Goal: Information Seeking & Learning: Find specific fact

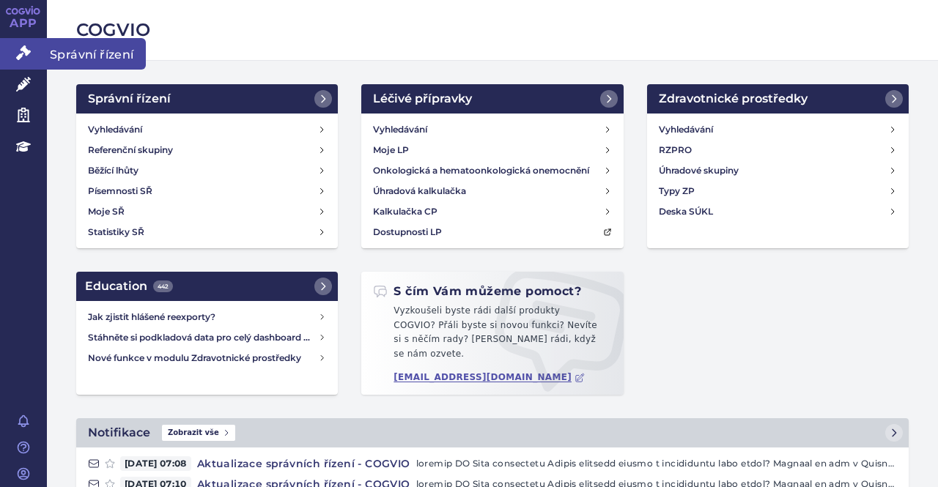
click at [70, 56] on span "Správní řízení" at bounding box center [96, 53] width 99 height 31
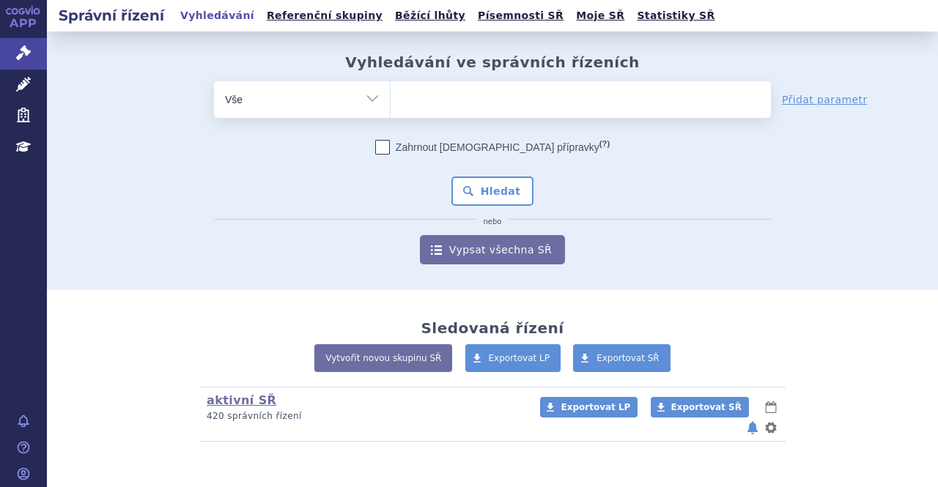
click at [482, 97] on ul at bounding box center [581, 96] width 380 height 31
click at [391, 97] on select at bounding box center [390, 99] width 1 height 37
type input "te"
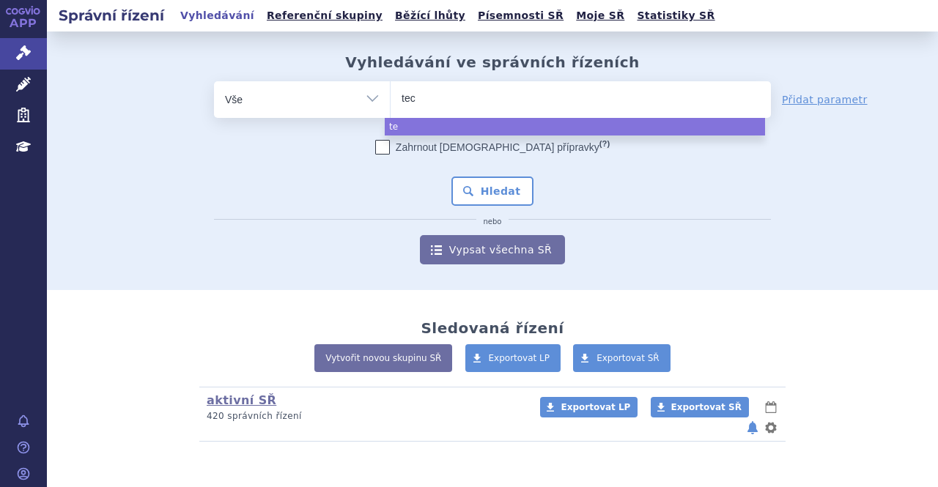
type input "tece"
type input "tecen"
type input "tecentt"
type input "tecent"
type input "tecentr"
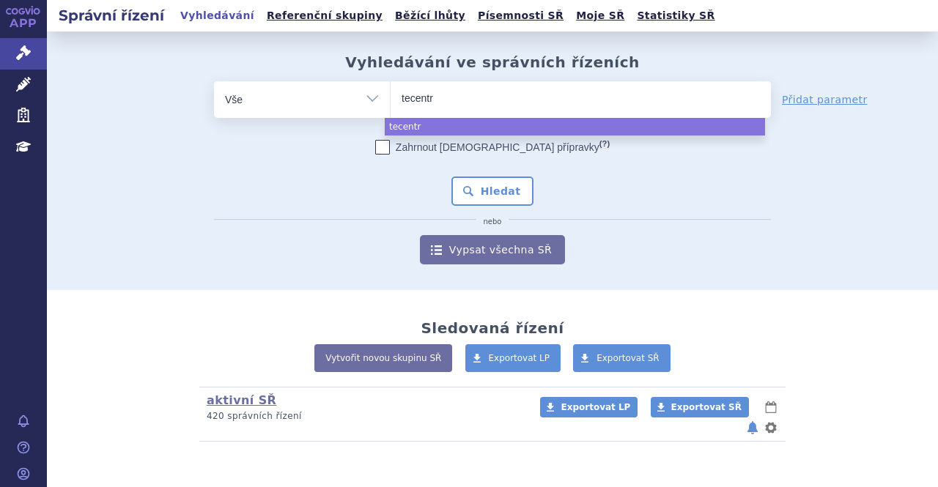
type input "tecentri"
type input "tecentriq"
select select "tecentriq"
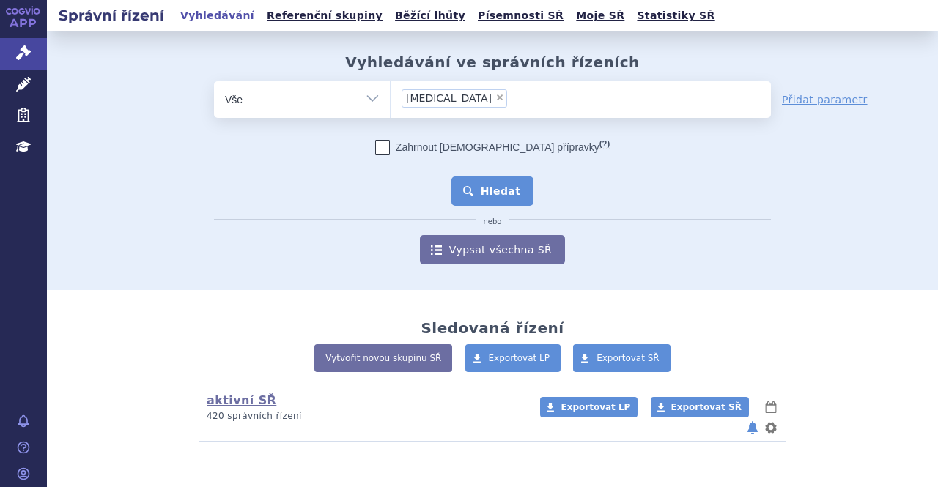
click at [485, 192] on button "Hledat" at bounding box center [493, 191] width 83 height 29
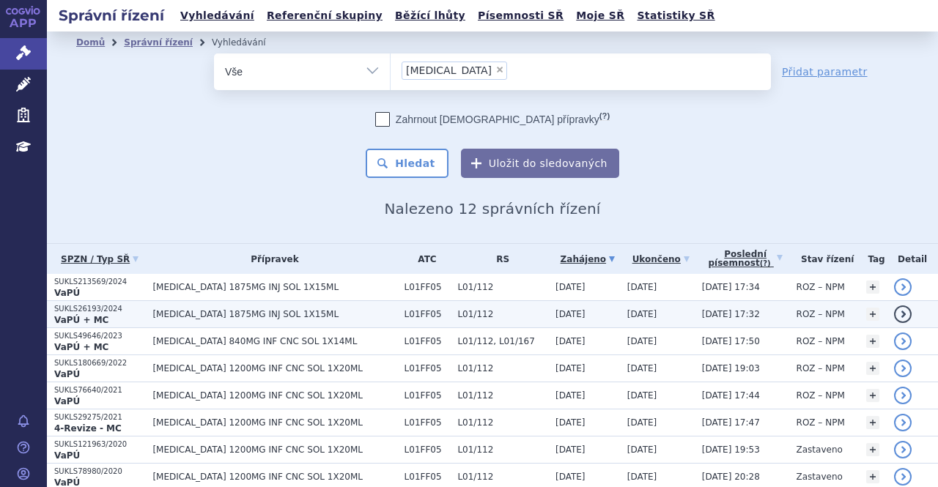
click at [337, 313] on span "TECENTRIQ 1875MG INJ SOL 1X15ML" at bounding box center [274, 314] width 244 height 10
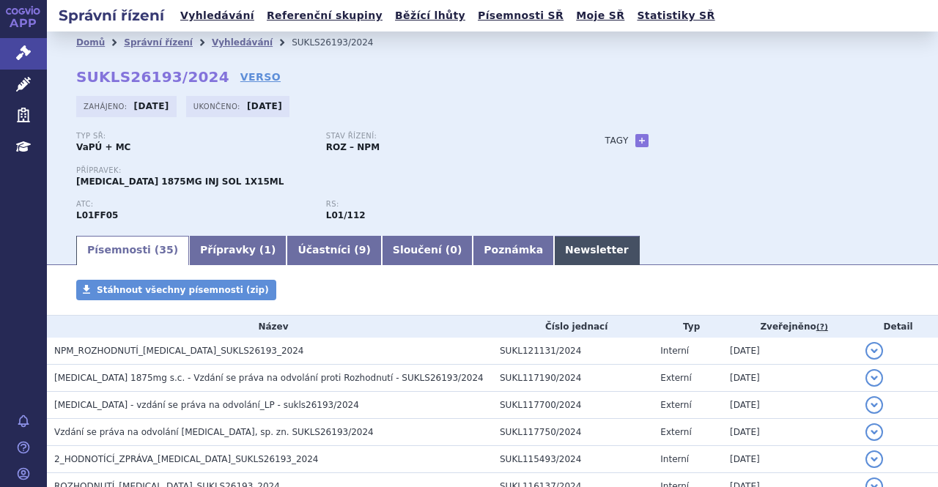
click at [554, 256] on link "Newsletter" at bounding box center [597, 250] width 86 height 29
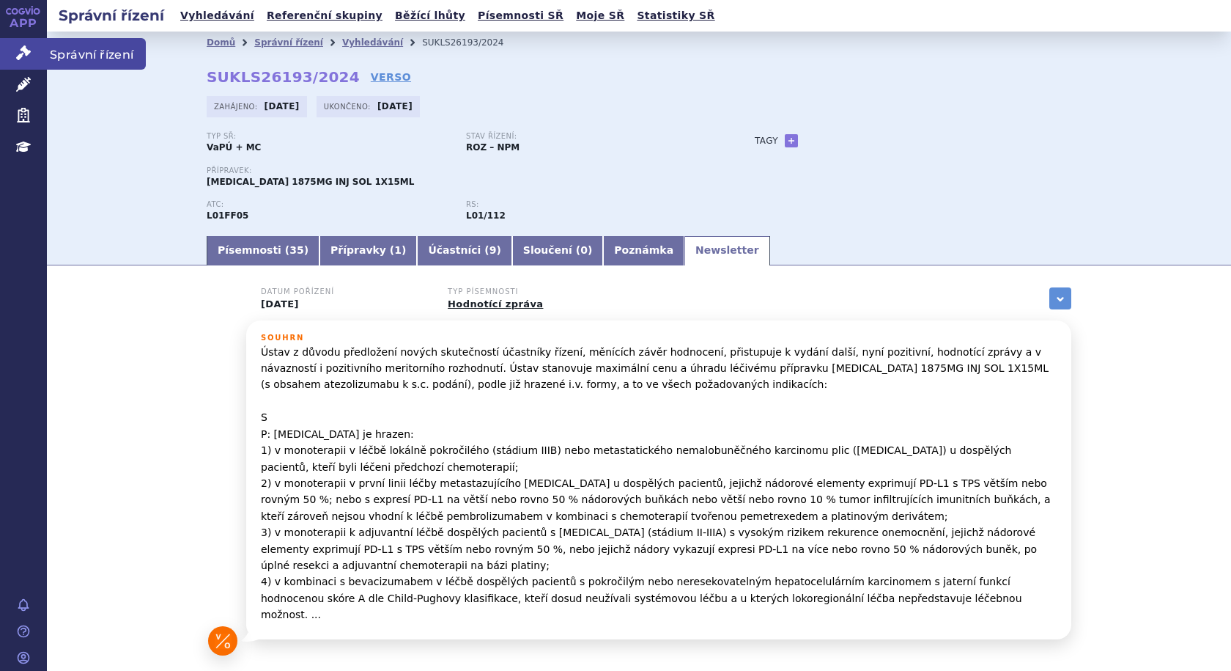
click at [85, 51] on span "Správní řízení" at bounding box center [96, 53] width 99 height 31
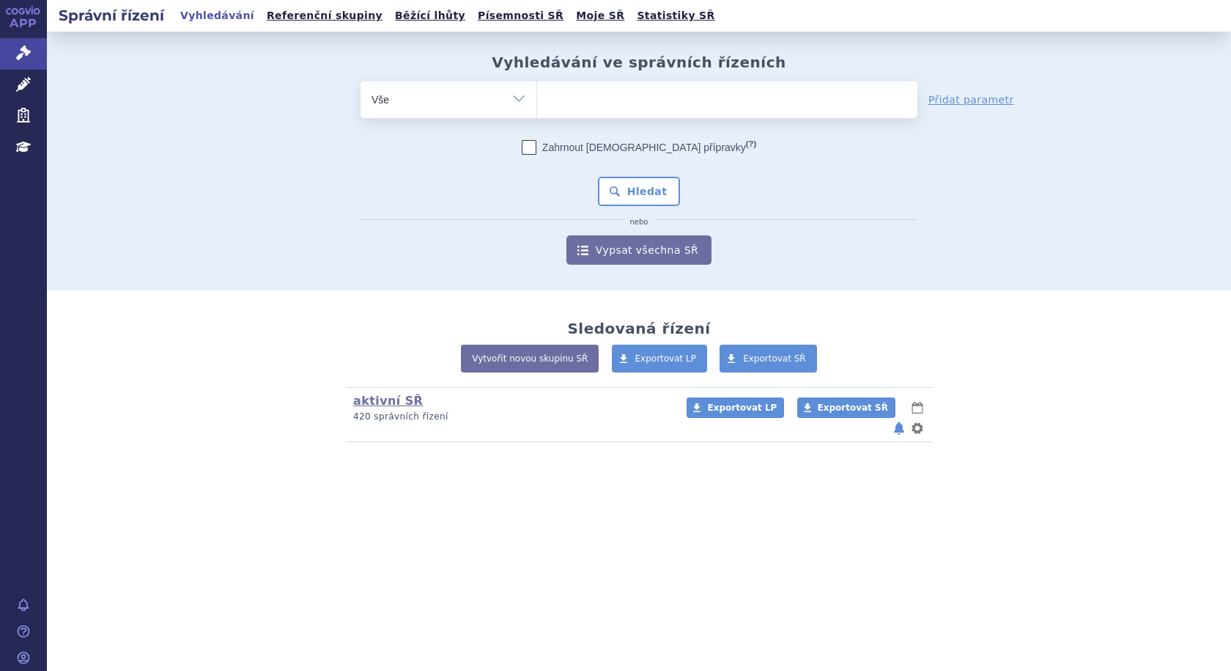
click at [556, 98] on ul at bounding box center [727, 96] width 380 height 31
click at [537, 98] on select at bounding box center [537, 99] width 1 height 37
click at [593, 97] on ul at bounding box center [727, 96] width 380 height 31
click at [537, 97] on select at bounding box center [537, 99] width 1 height 37
type input "he"
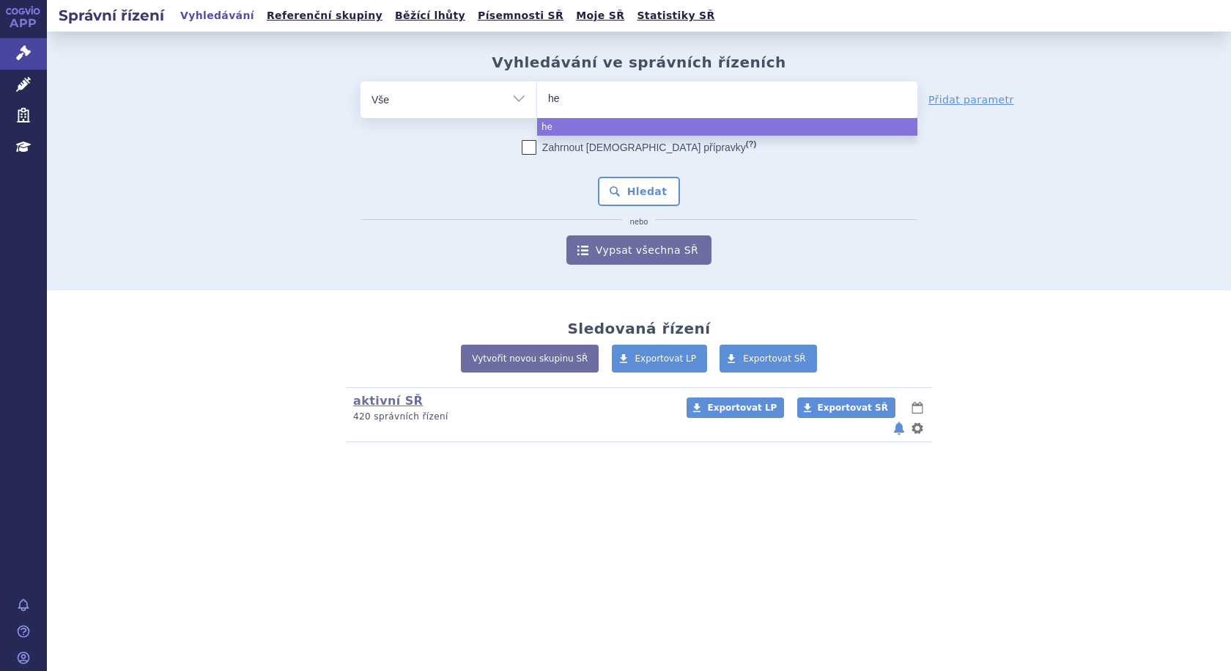
type input "het"
type input "hetr"
type input "hetron"
type input "hetroni"
type input "hetronif"
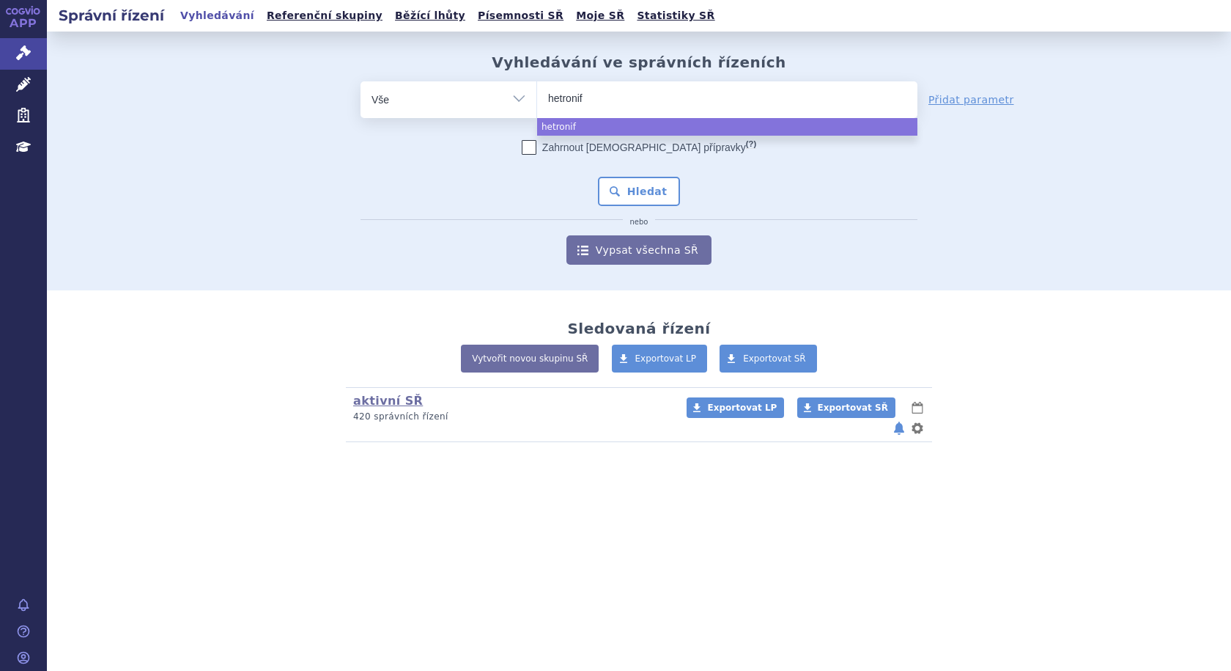
type input "hetronifl"
type input "hetronifly"
select select "hetronifly"
click at [660, 207] on div "Zahrnout [DEMOGRAPHIC_DATA] přípravky (?) Hledat nebo Vypsat všechna SŘ" at bounding box center [639, 202] width 557 height 125
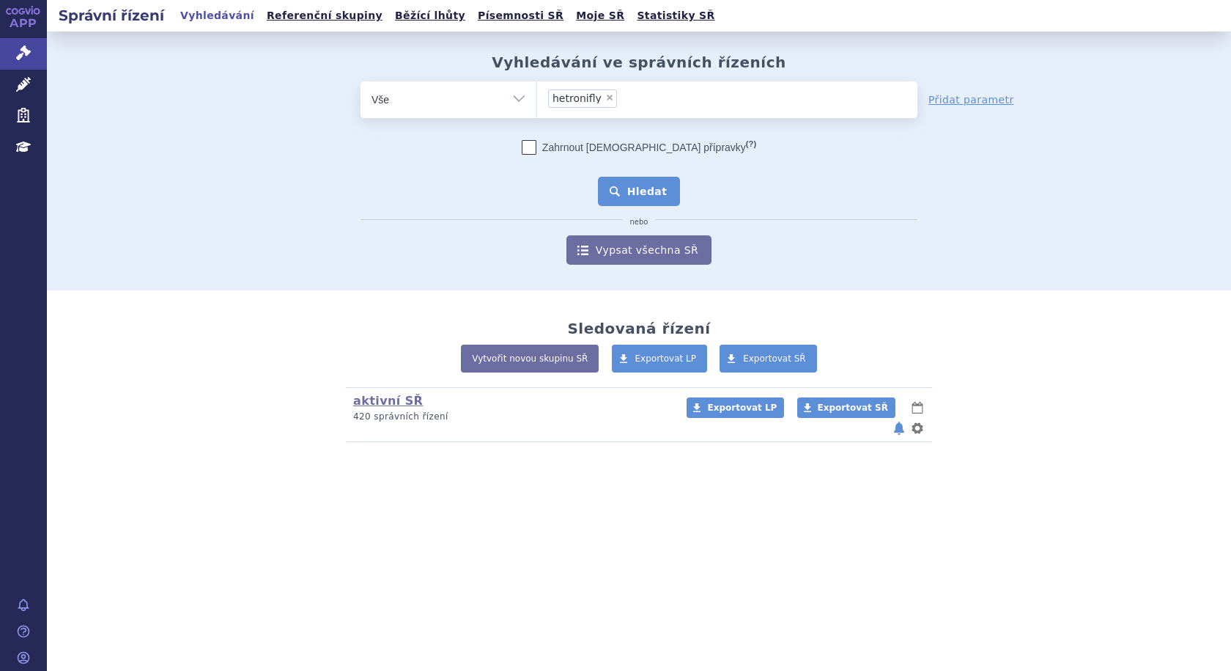
click at [653, 196] on button "Hledat" at bounding box center [639, 191] width 83 height 29
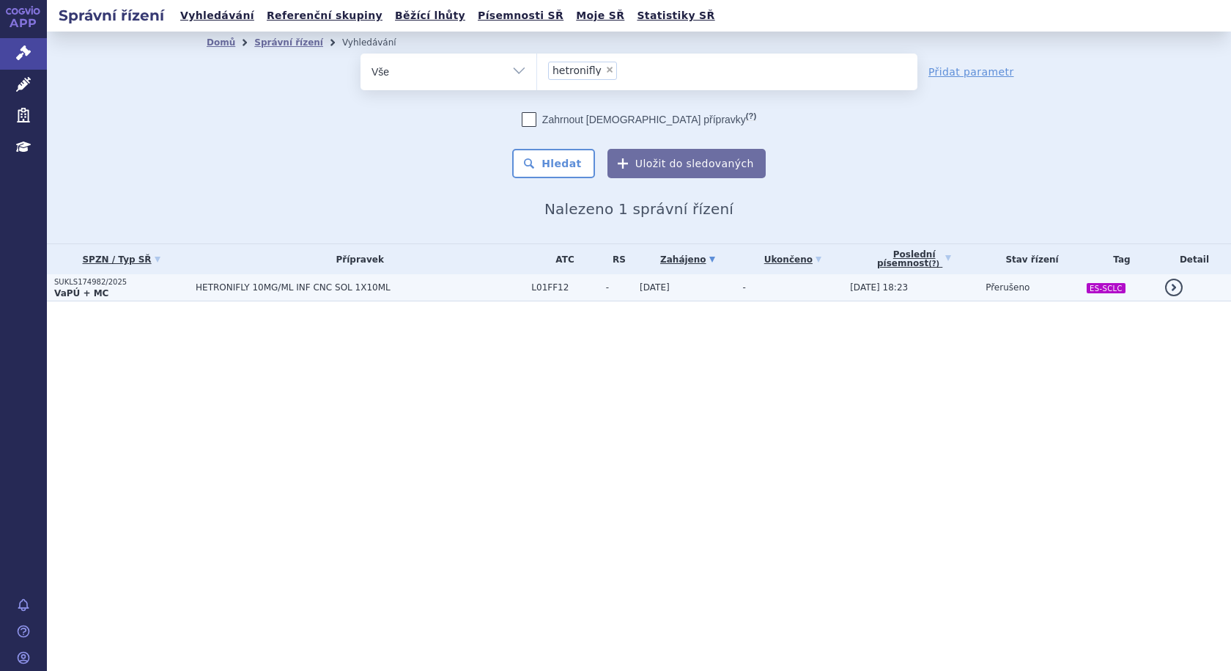
click at [287, 280] on td "HETRONIFLY 10MG/ML INF CNC SOL 1X10ML" at bounding box center [356, 287] width 336 height 27
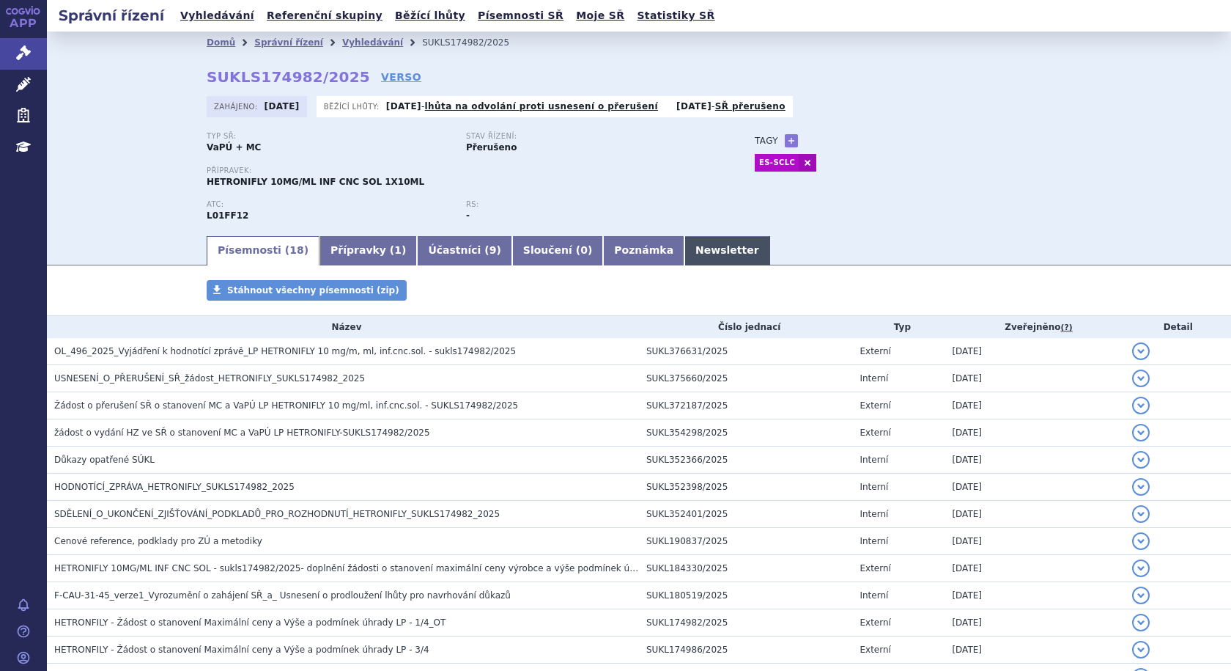
click at [685, 254] on link "Newsletter" at bounding box center [728, 250] width 86 height 29
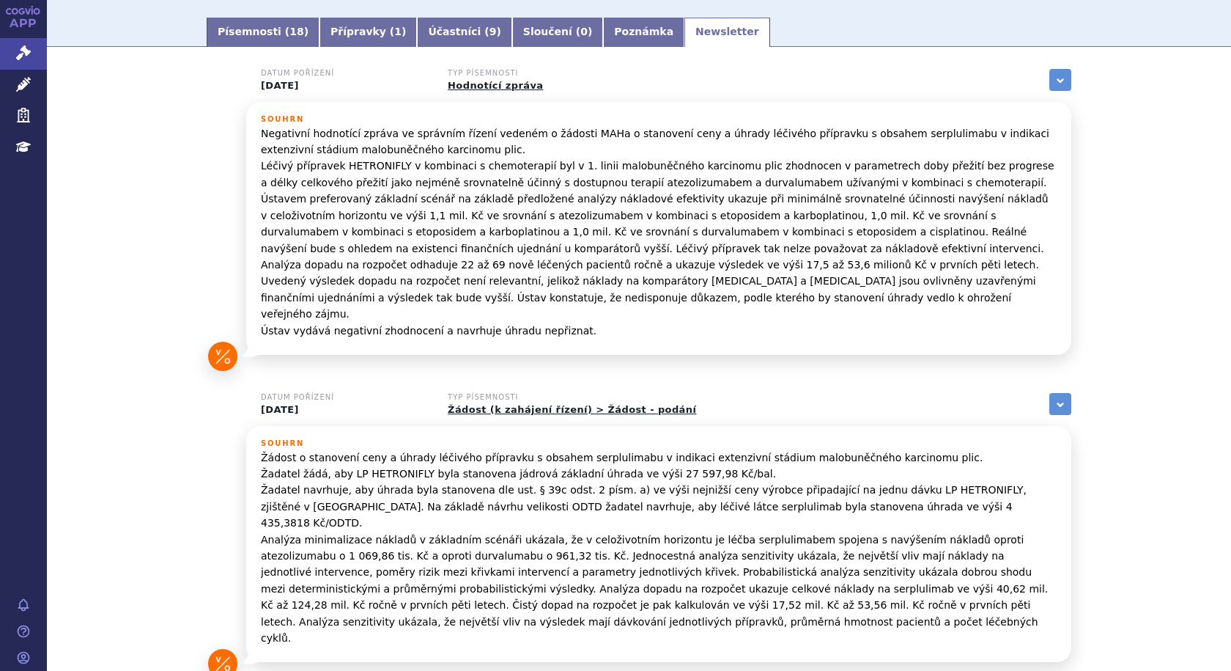
scroll to position [220, 0]
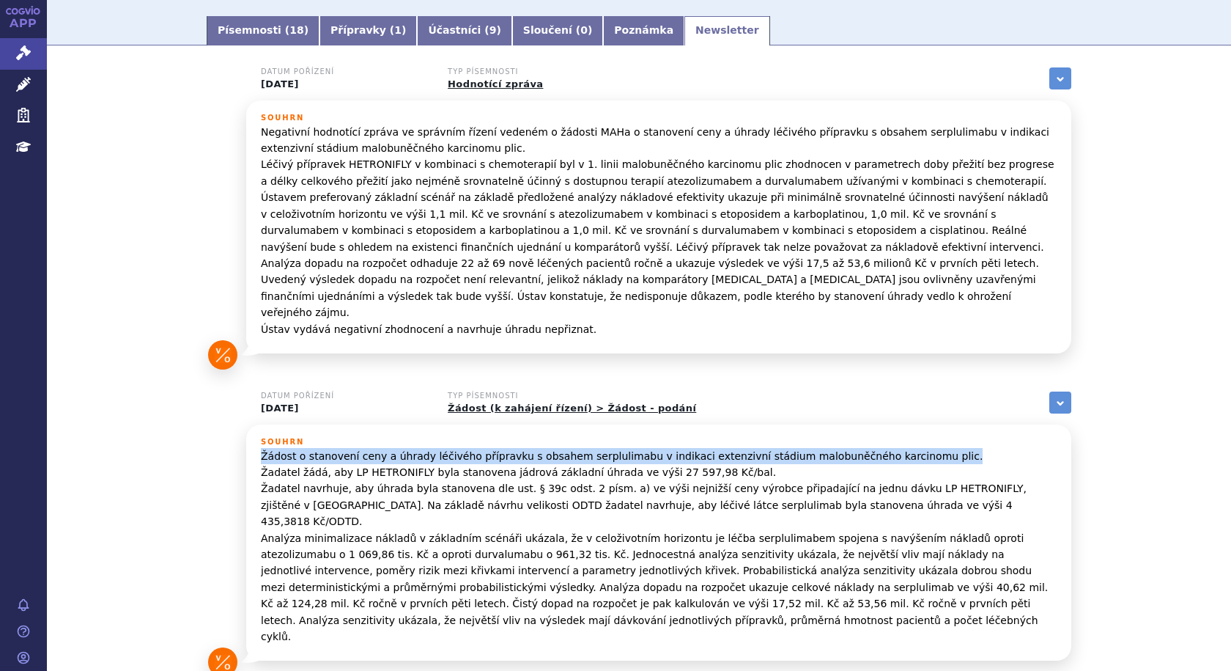
drag, startPoint x: 253, startPoint y: 438, endPoint x: 896, endPoint y: 446, distance: 643.6
click at [896, 446] on div "Souhrn Žádost o stanovení ceny a úhrady léčivého přípravku s obsahem serplulima…" at bounding box center [658, 542] width 825 height 237
copy p "Žádost o stanovení ceny a úhrady léčivého přípravku s obsahem serplulimabu v in…"
click at [177, 434] on div "Datum pořízení 04.09.2025 Typ písemnosti Hodnotící zpráva zobrazit vše Referenč…" at bounding box center [639, 382] width 924 height 631
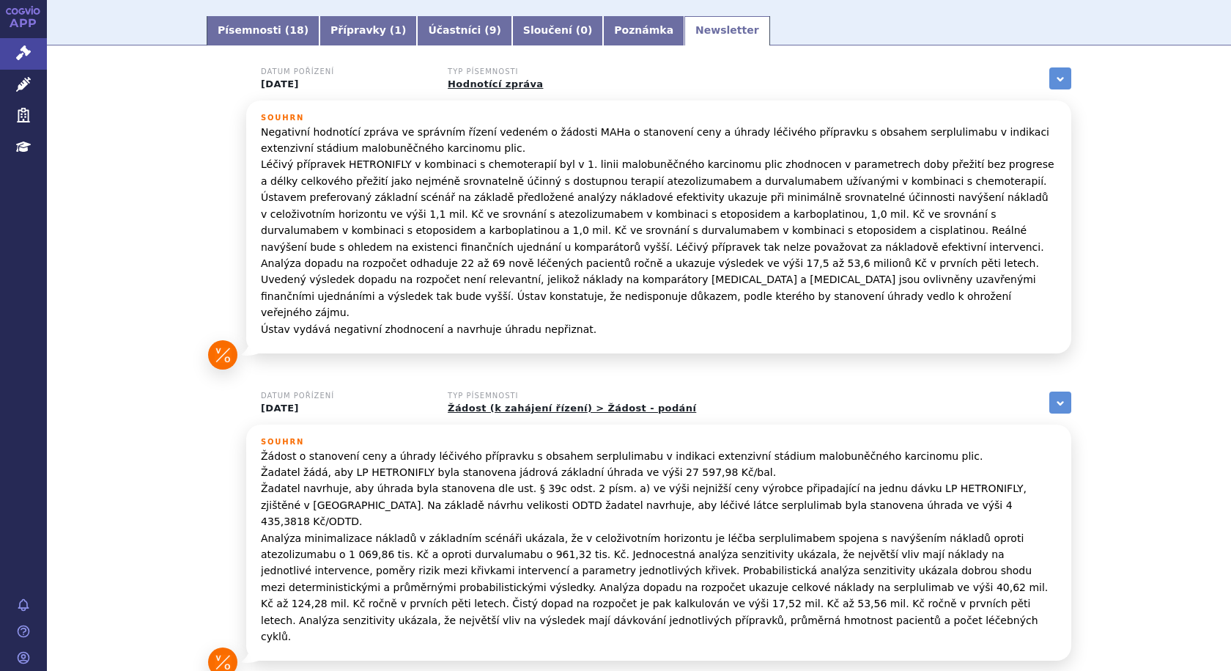
scroll to position [0, 0]
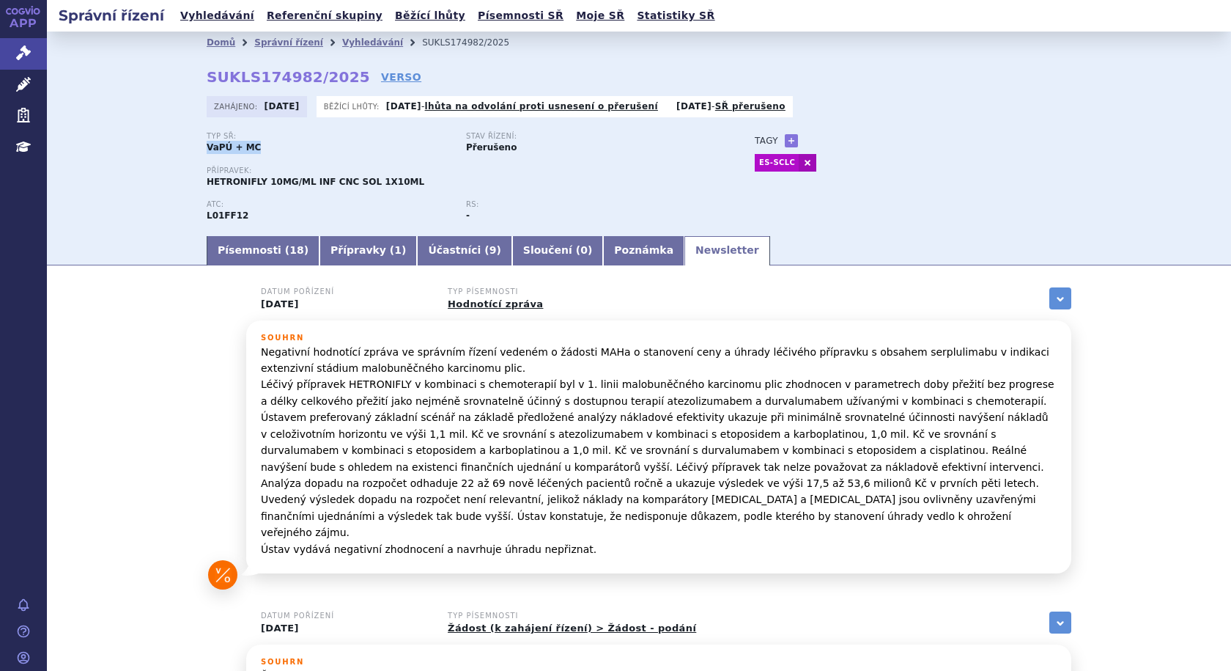
drag, startPoint x: 257, startPoint y: 146, endPoint x: 199, endPoint y: 148, distance: 58.0
click at [199, 148] on div "Domů Správní řízení Vyhledávání SUKLS174982/2025 SUKLS174982/2025 VERSO Zahájen…" at bounding box center [639, 144] width 924 height 180
copy strong "VaPÚ + MC"
